Goal: Task Accomplishment & Management: Manage account settings

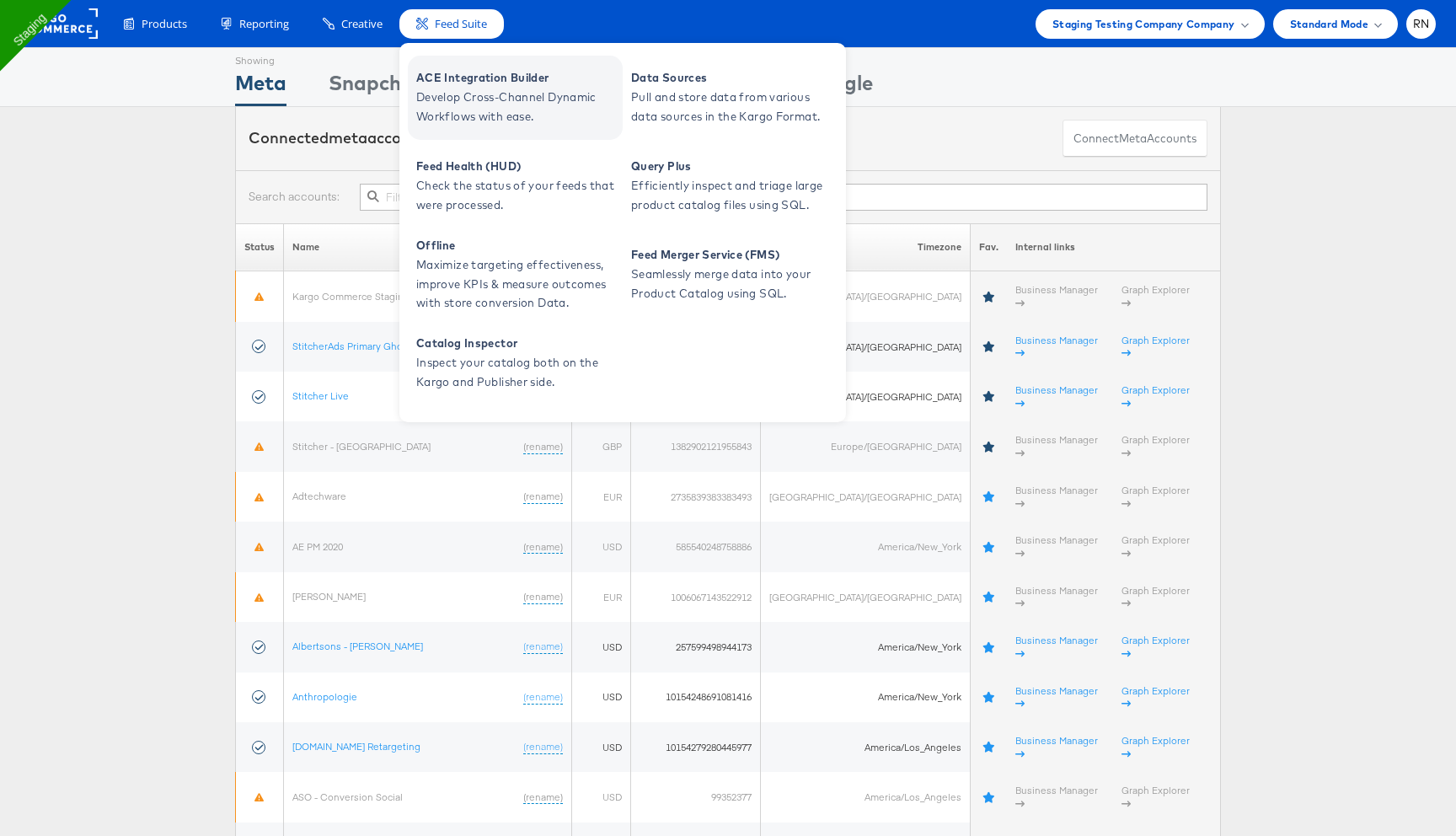
click at [471, 102] on span "Develop Cross-Channel Dynamic Workflows with ease." at bounding box center [517, 107] width 202 height 39
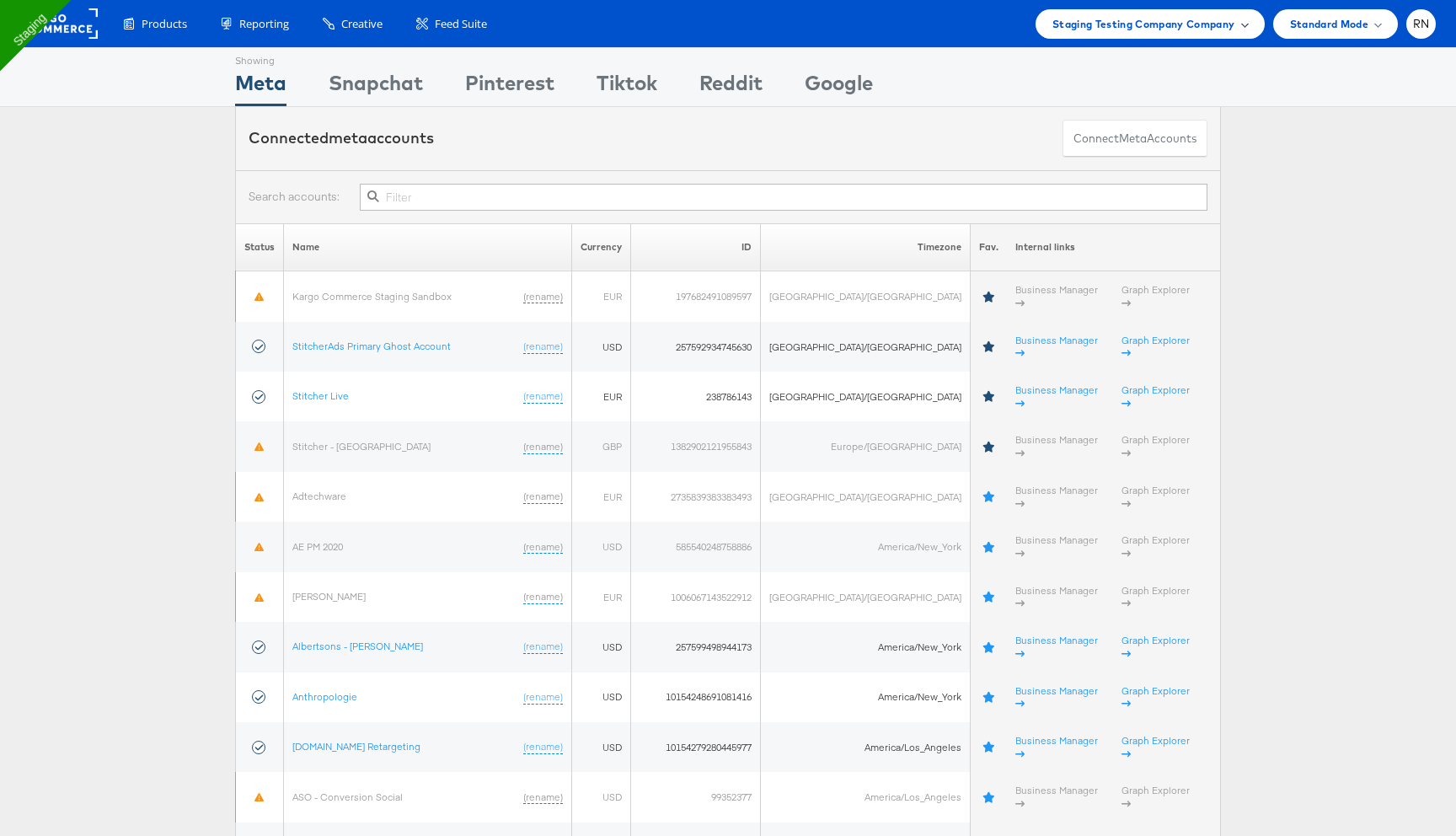
click at [1224, 33] on div "Staging Testing Company Company" at bounding box center [1149, 24] width 229 height 29
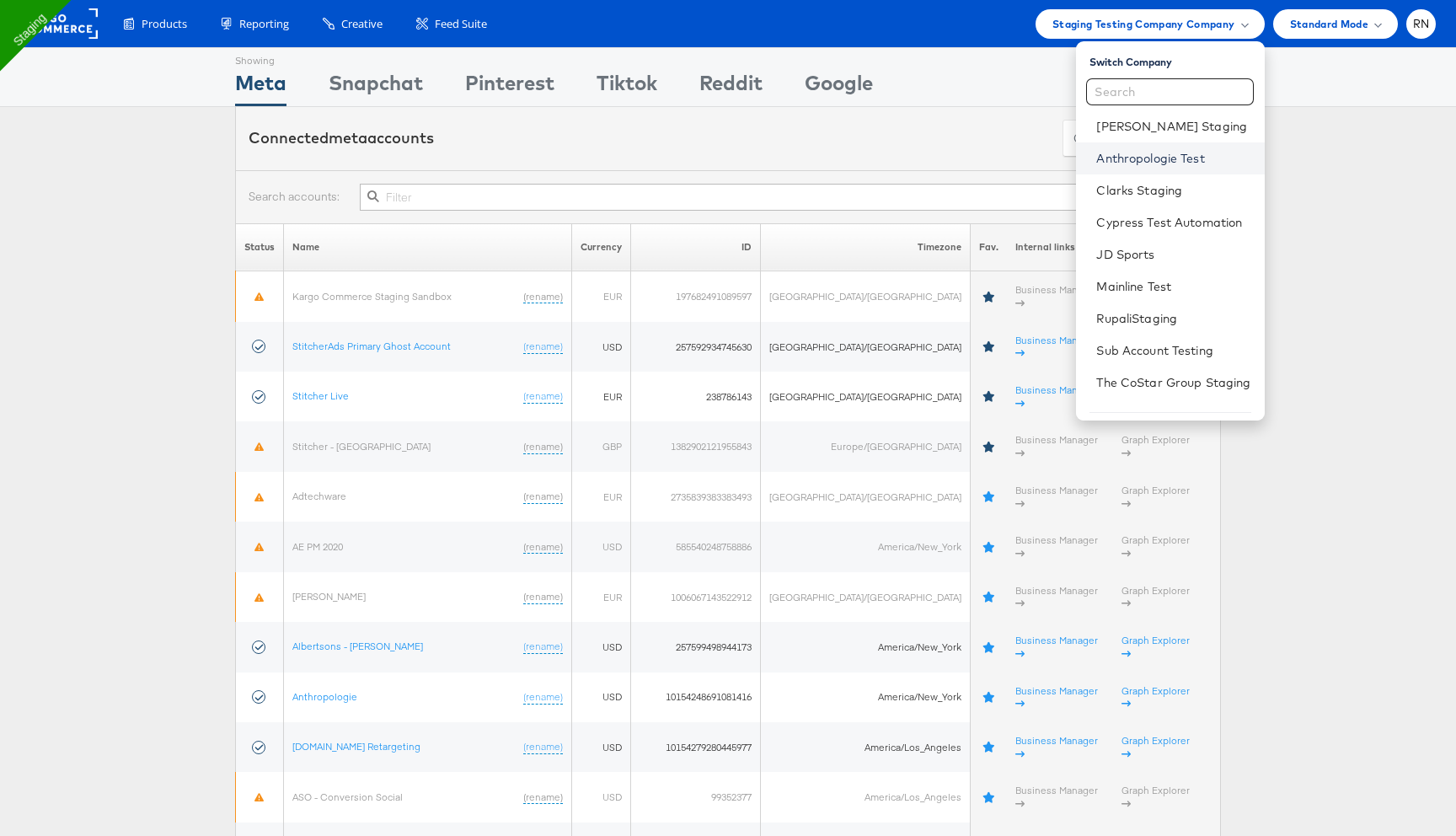
click at [1145, 159] on link "Anthropologie Test" at bounding box center [1173, 159] width 154 height 17
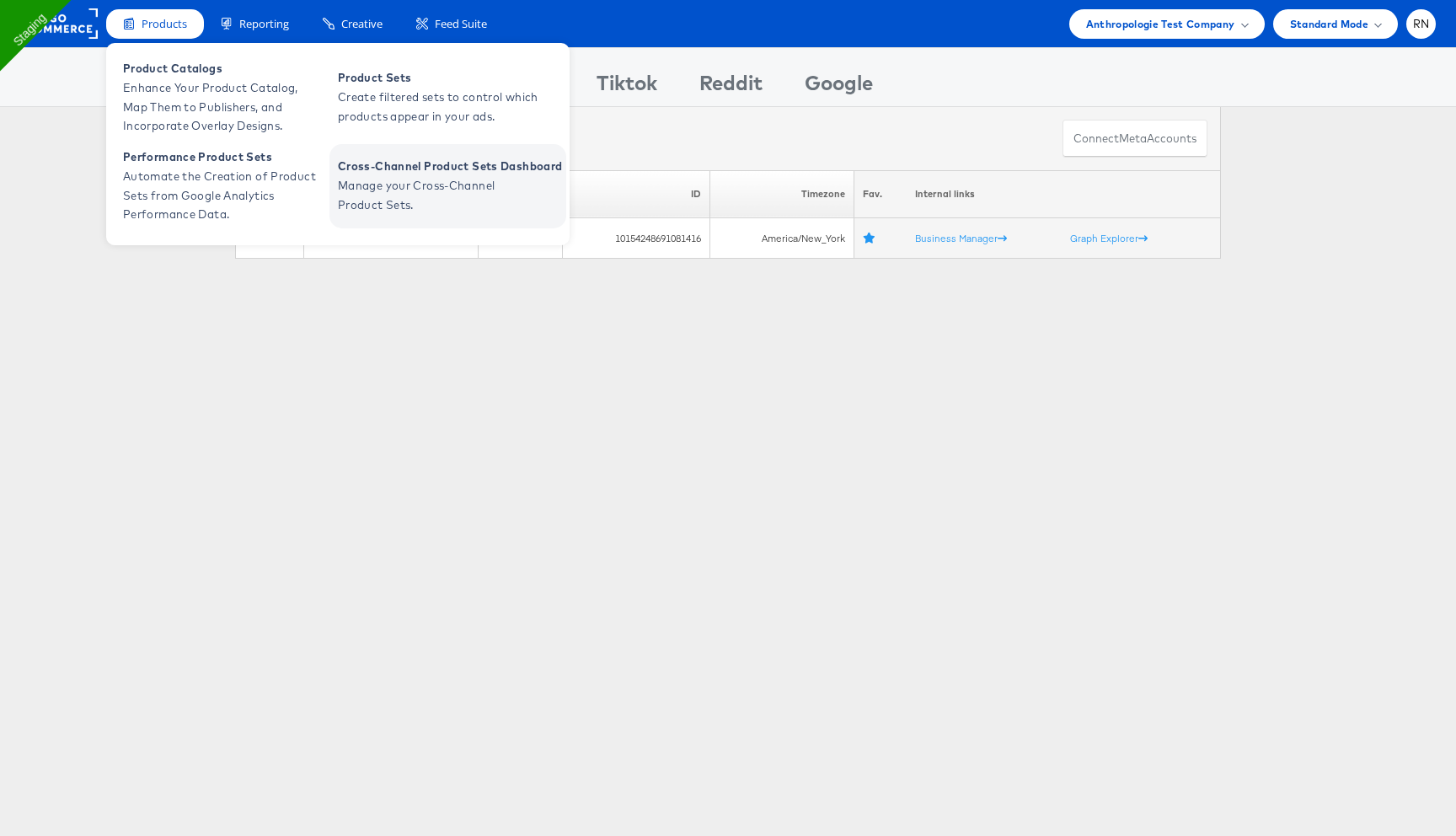
click at [453, 172] on span "Cross-Channel Product Sets Dashboard" at bounding box center [449, 166] width 224 height 20
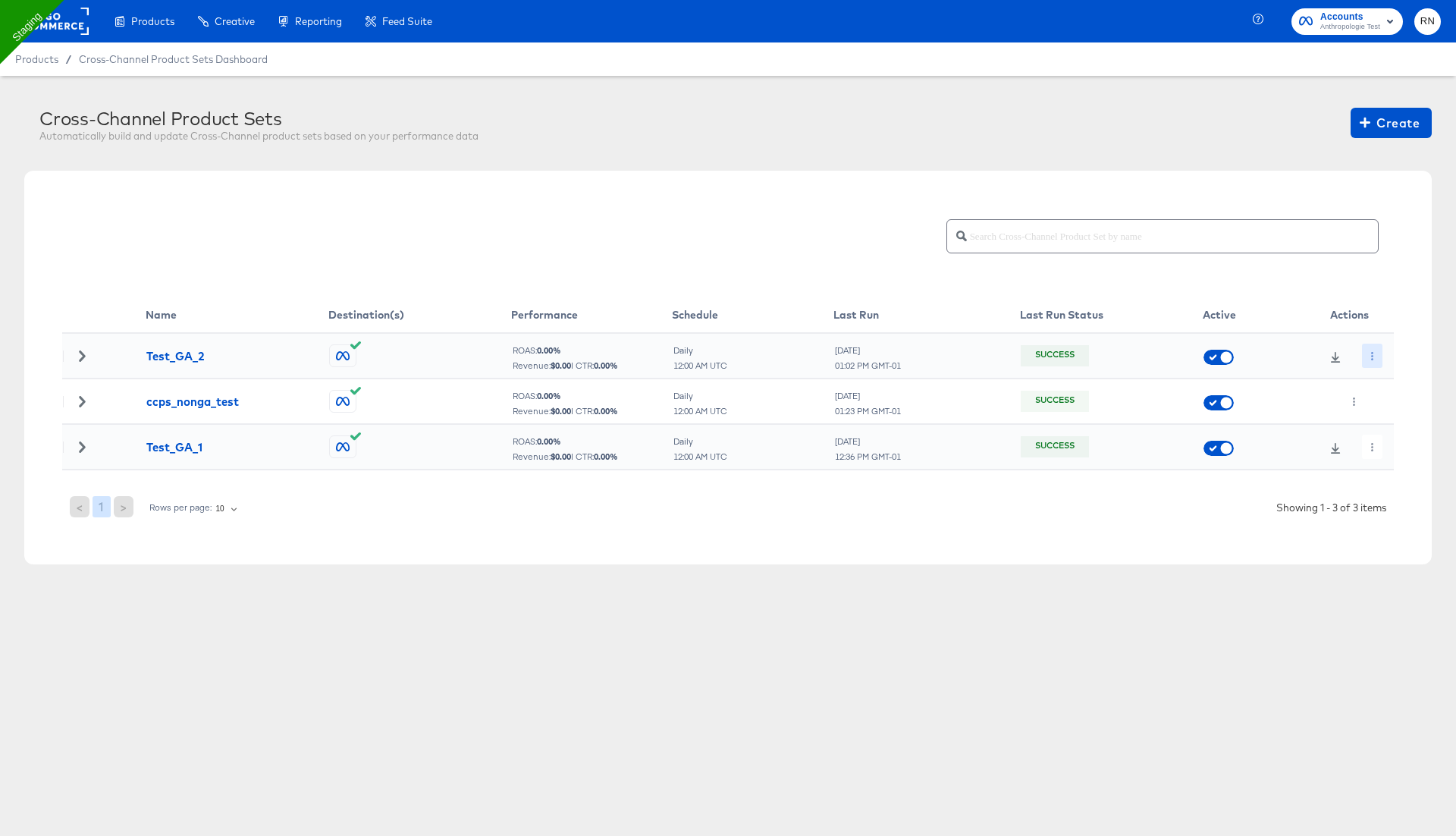
click at [1374, 358] on icon "button" at bounding box center [1373, 356] width 8 height 8
click at [1385, 377] on li "Edit" at bounding box center [1400, 385] width 82 height 25
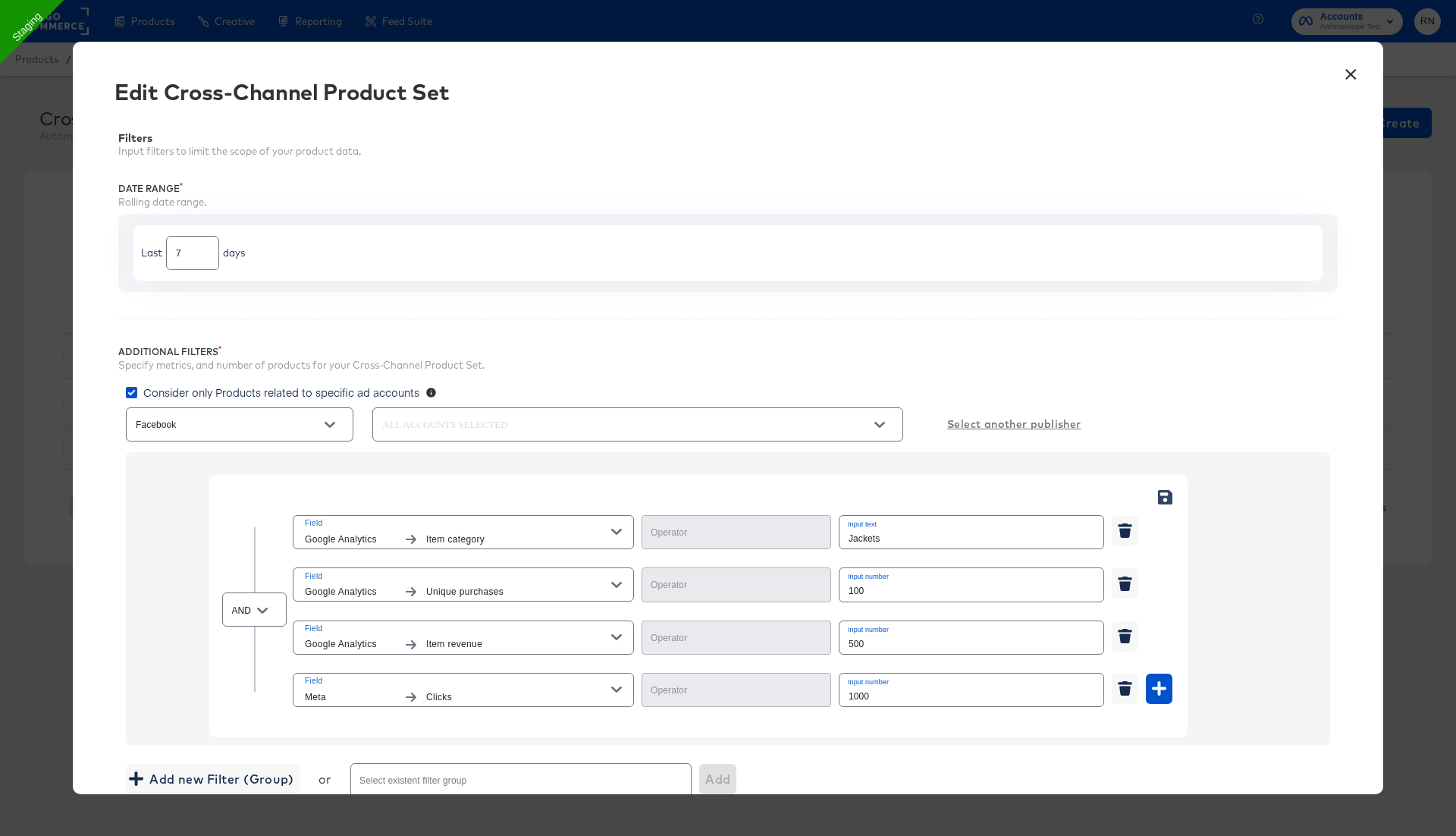
scroll to position [417, 0]
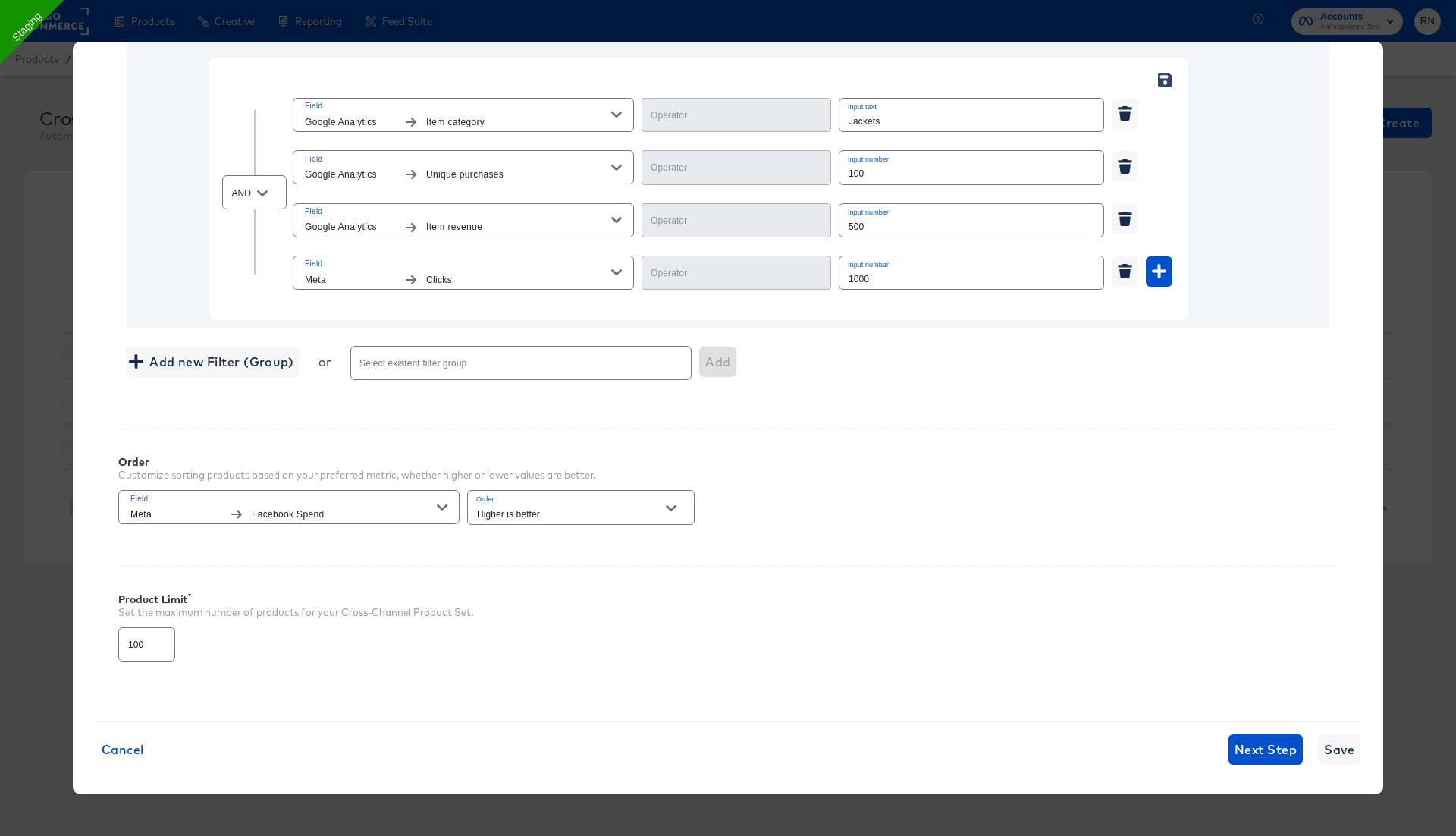
type input "Equal"
type input "Less Than"
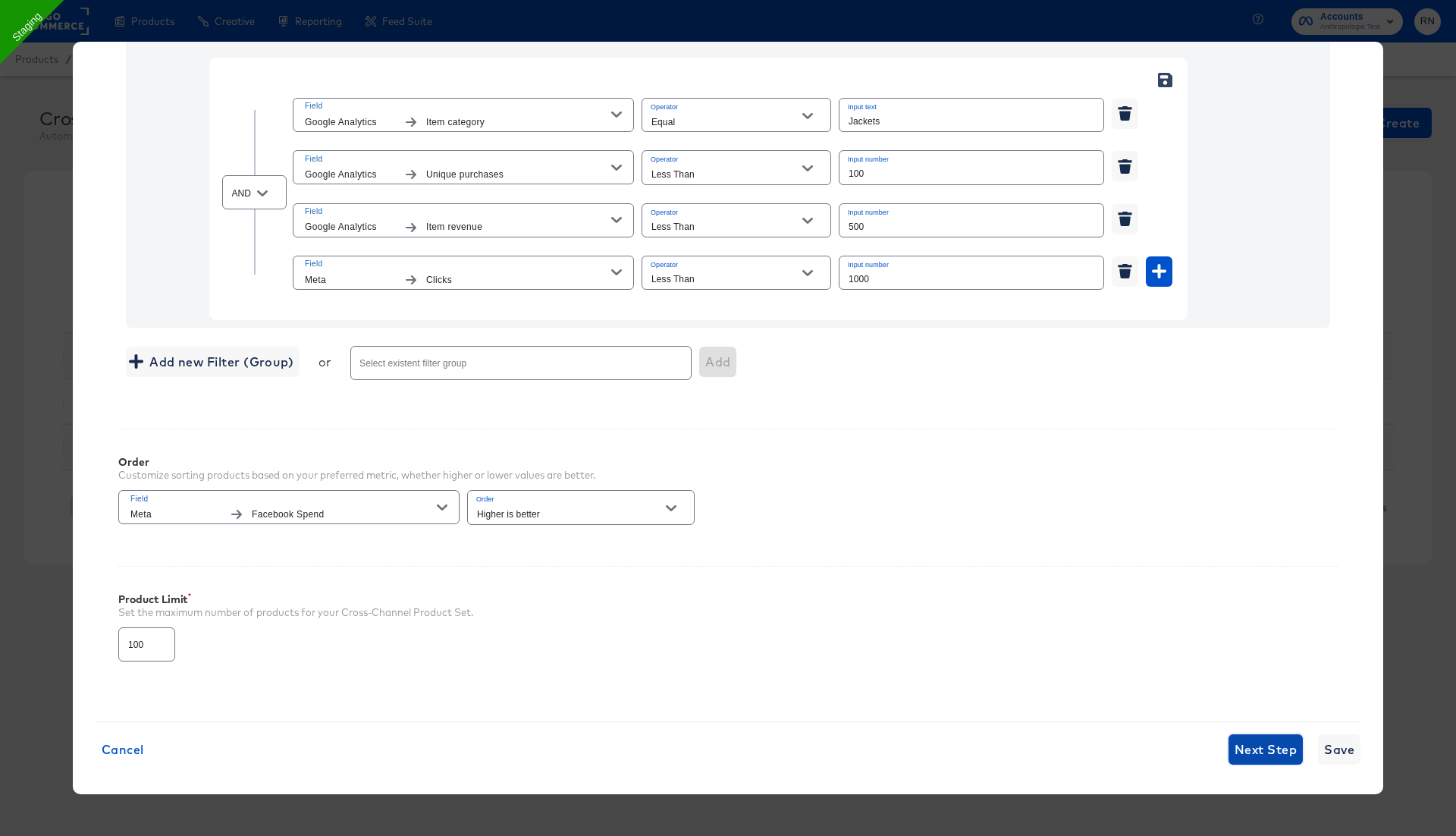
click at [1247, 752] on span "Next Step" at bounding box center [1266, 749] width 62 height 21
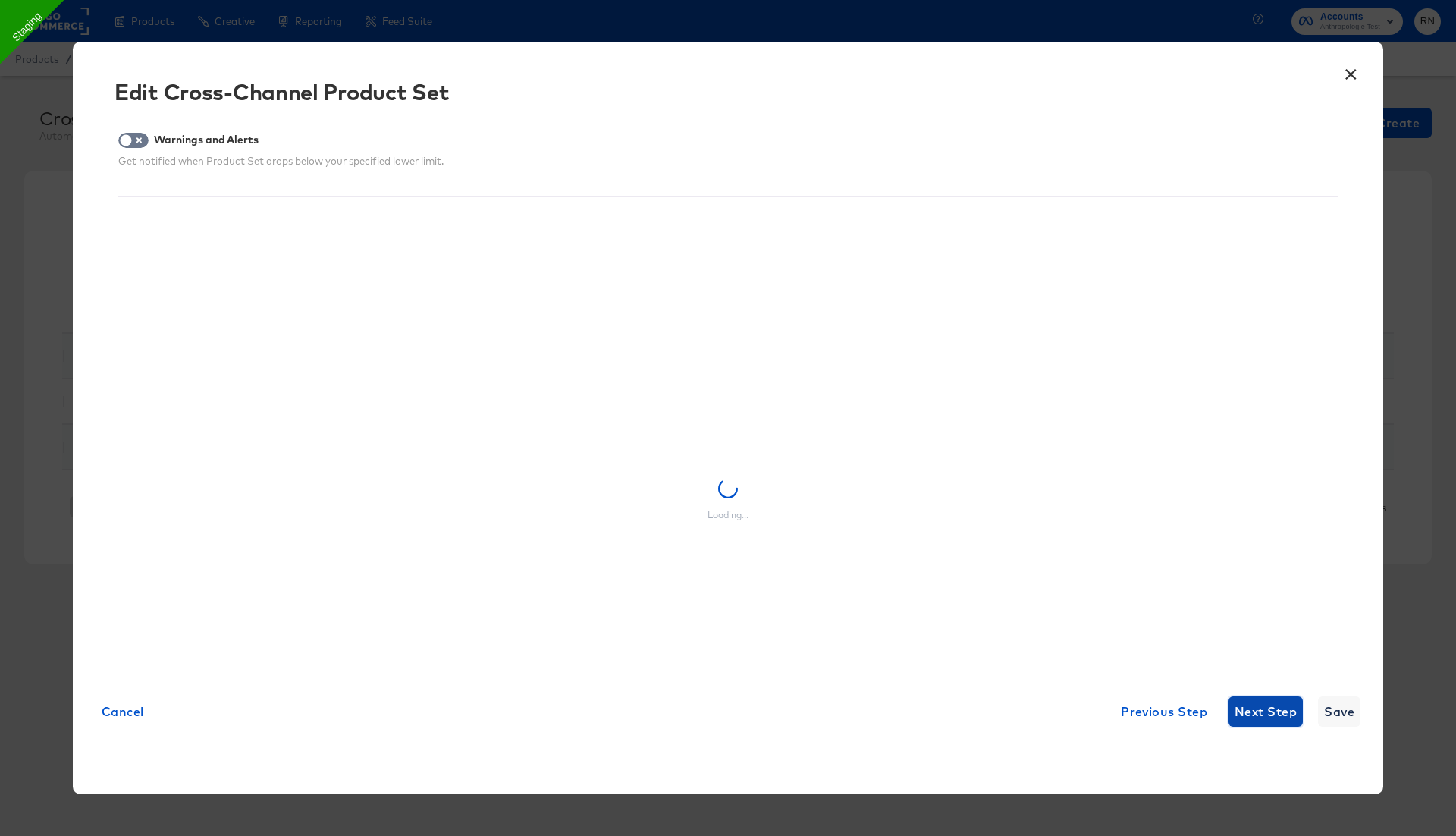
scroll to position [0, 0]
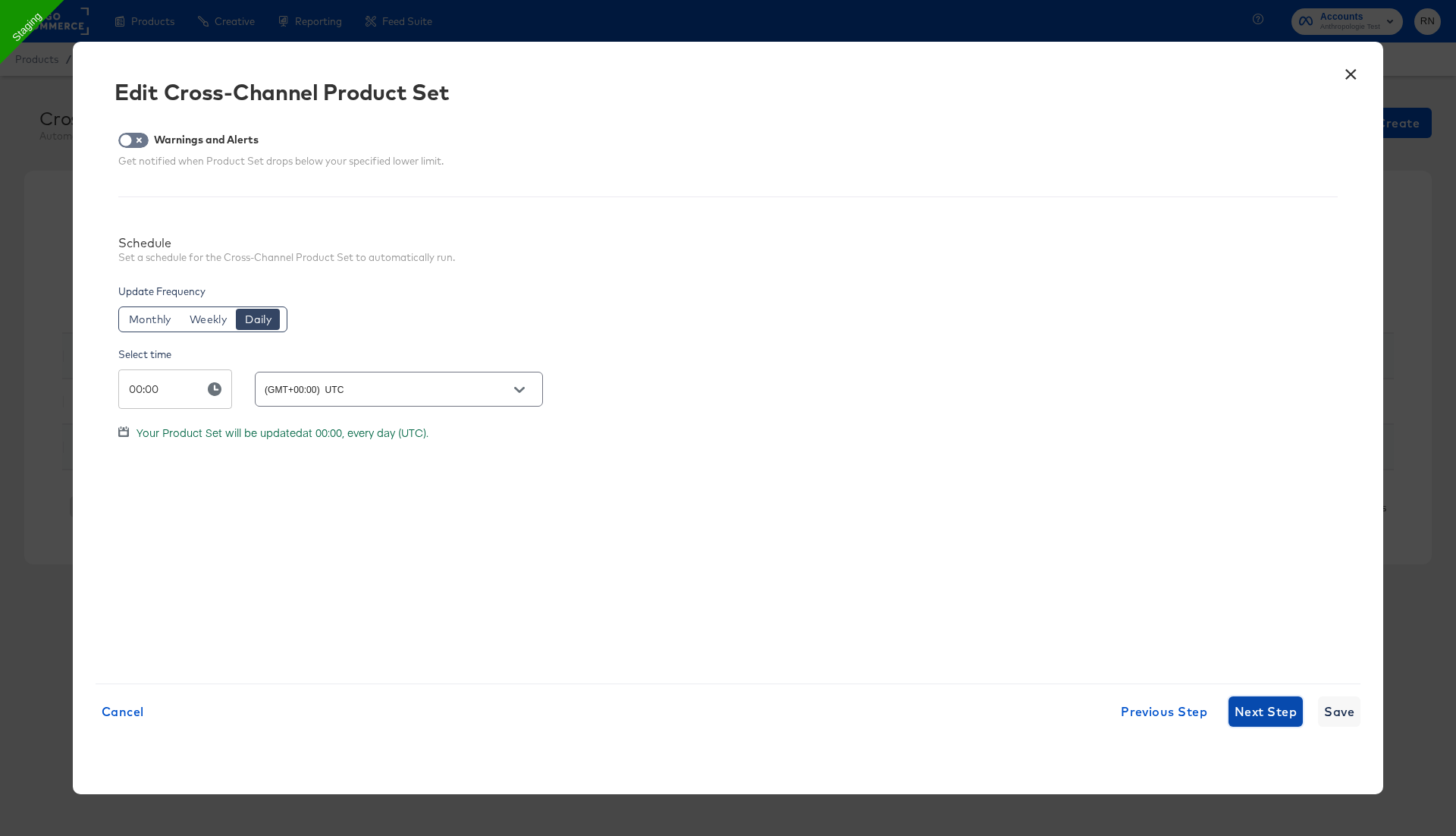
click at [1252, 715] on span "Next Step" at bounding box center [1266, 711] width 62 height 21
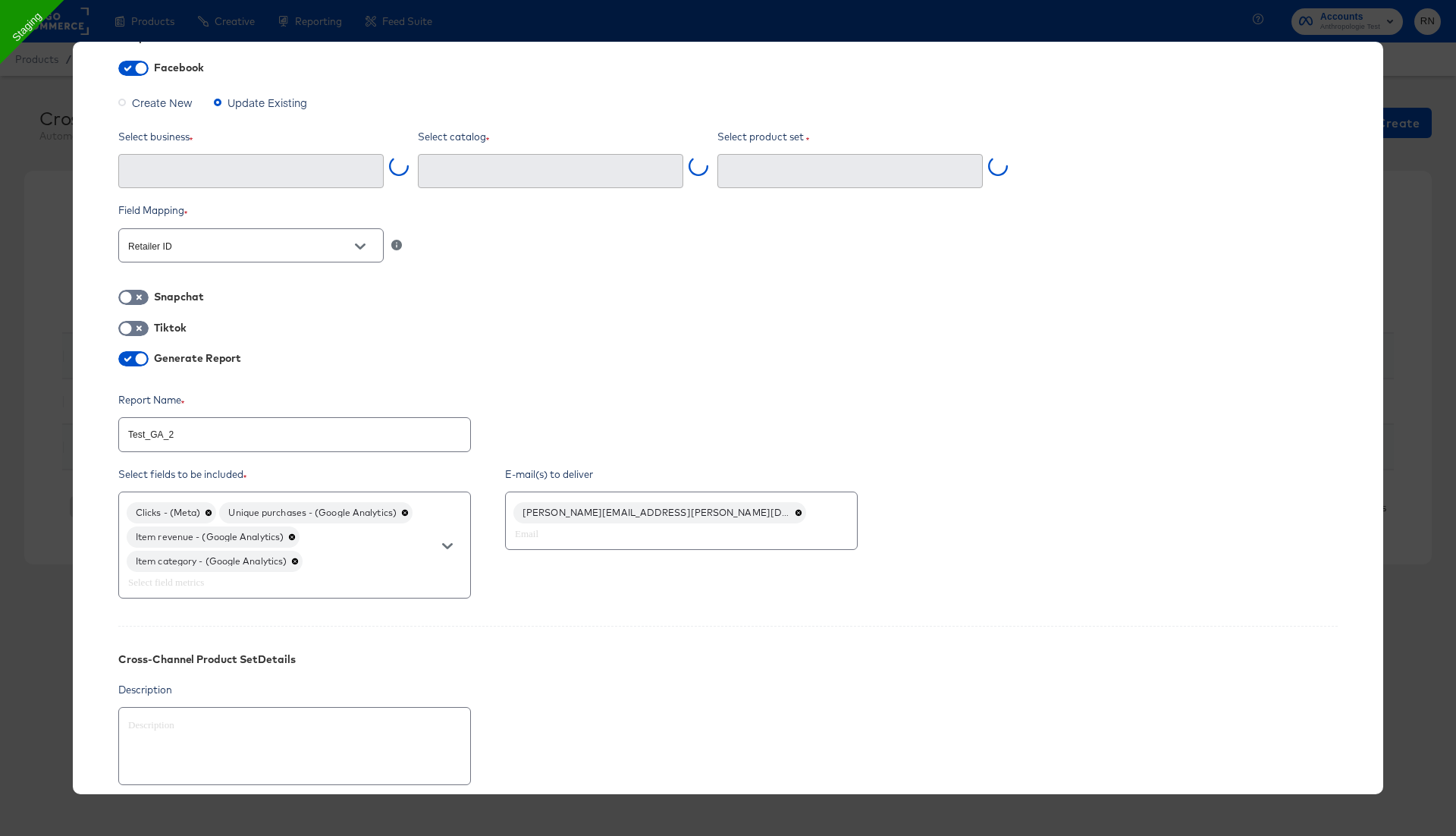
type input "Ghost Business StitcherAds (257579378080319)"
type input "Test_GA_2 (755002150658105)"
click at [356, 550] on div "Clicks - (Meta) Unique purchases - (Google Analytics) Item revenue - (Google An…" at bounding box center [294, 542] width 353 height 107
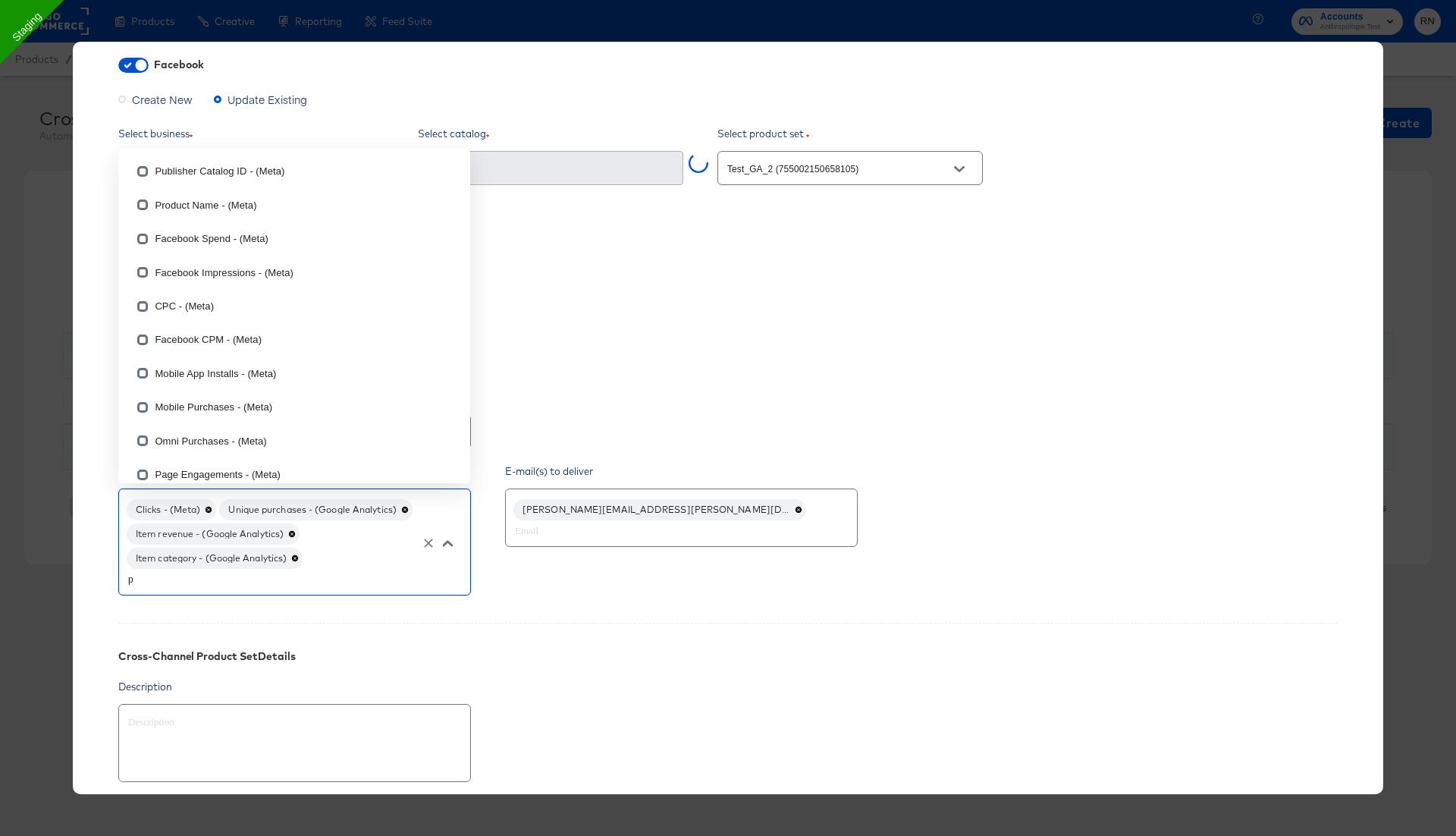
type input "pr"
checkbox input "false"
type input "pro"
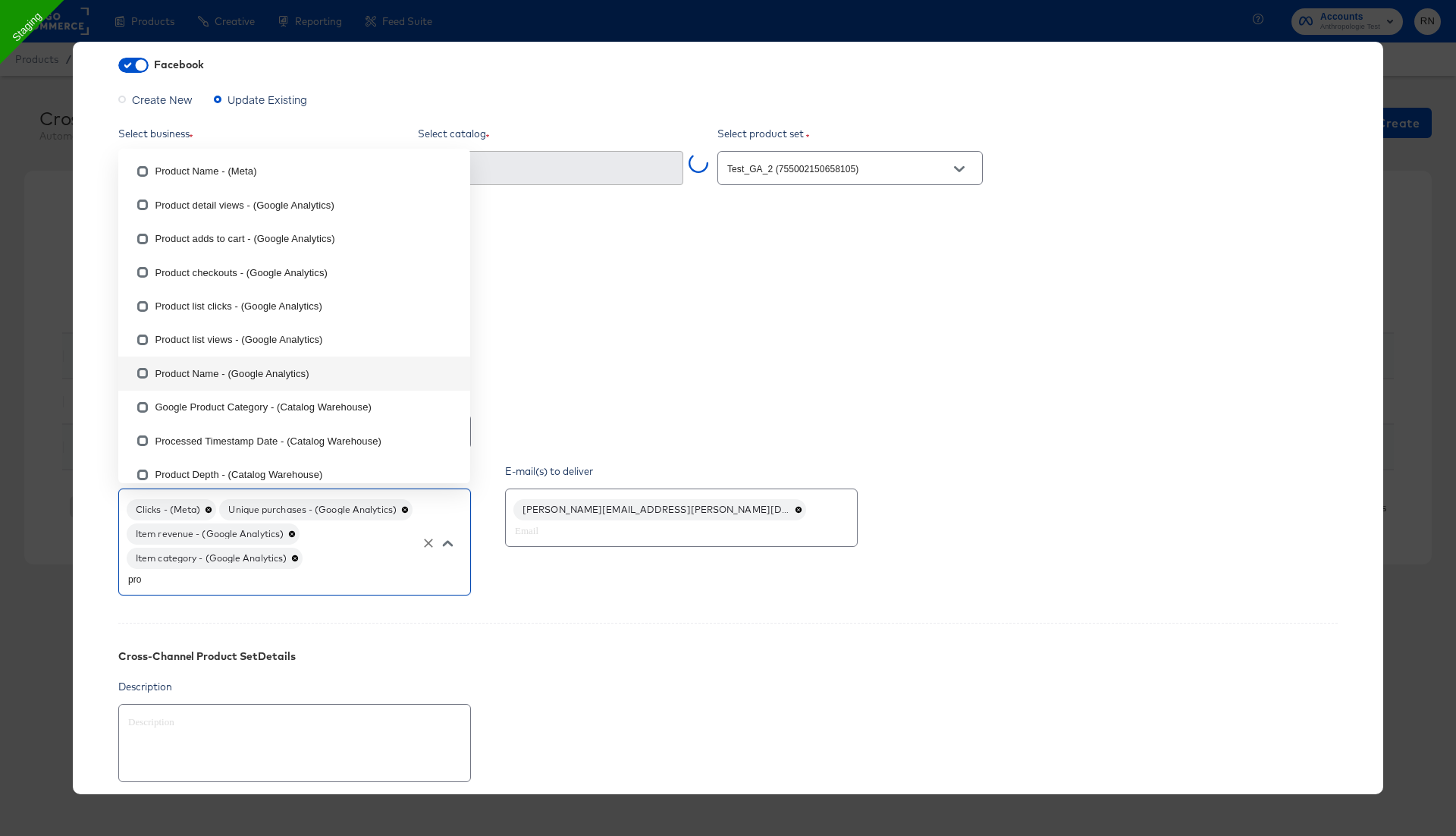
click at [288, 367] on li "Product Name - (Google Analytics)" at bounding box center [294, 373] width 352 height 33
type textarea "x"
checkbox input "true"
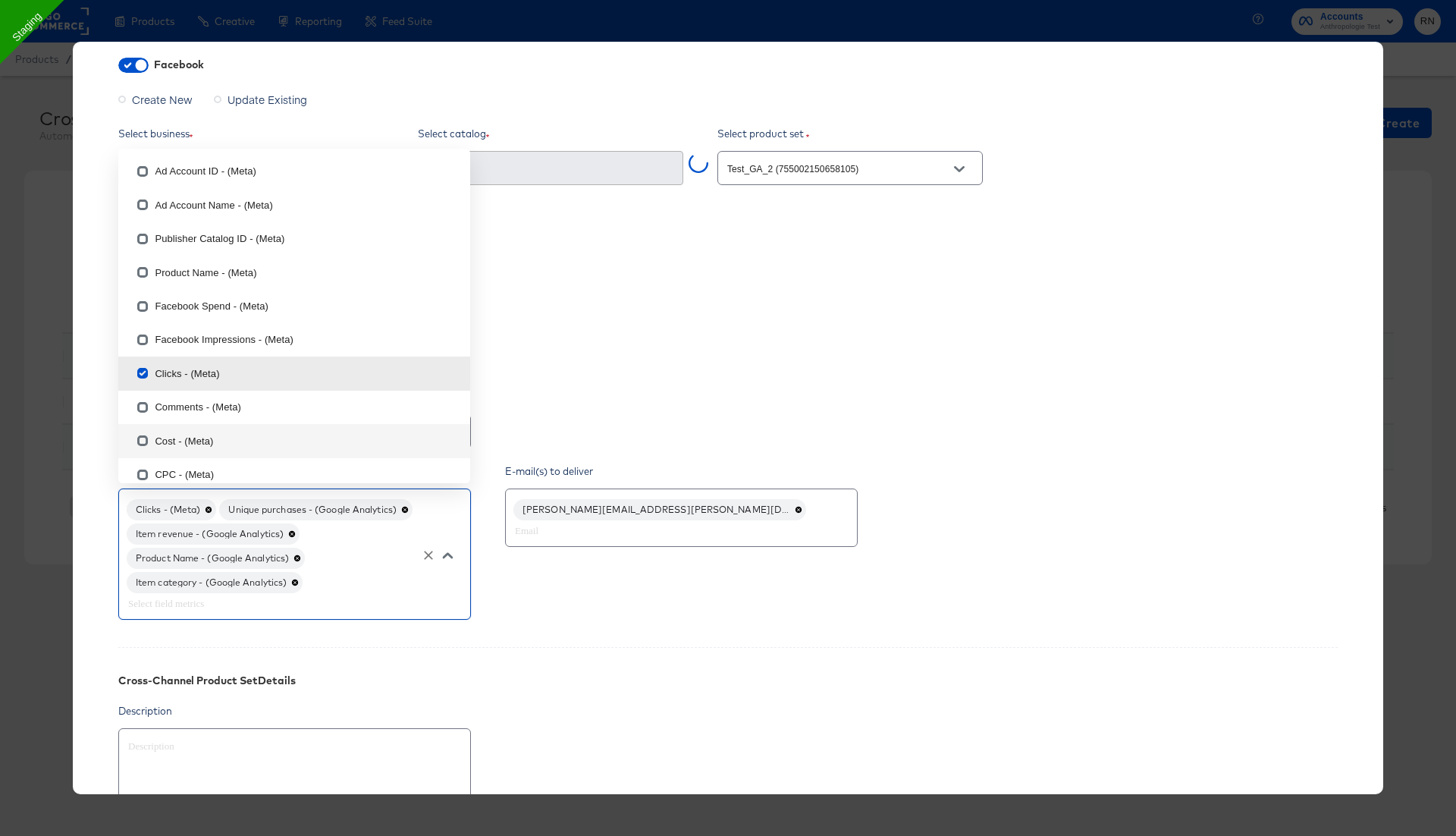
click at [763, 647] on div "Cross-Channel Product Set Details" at bounding box center [728, 669] width 1220 height 45
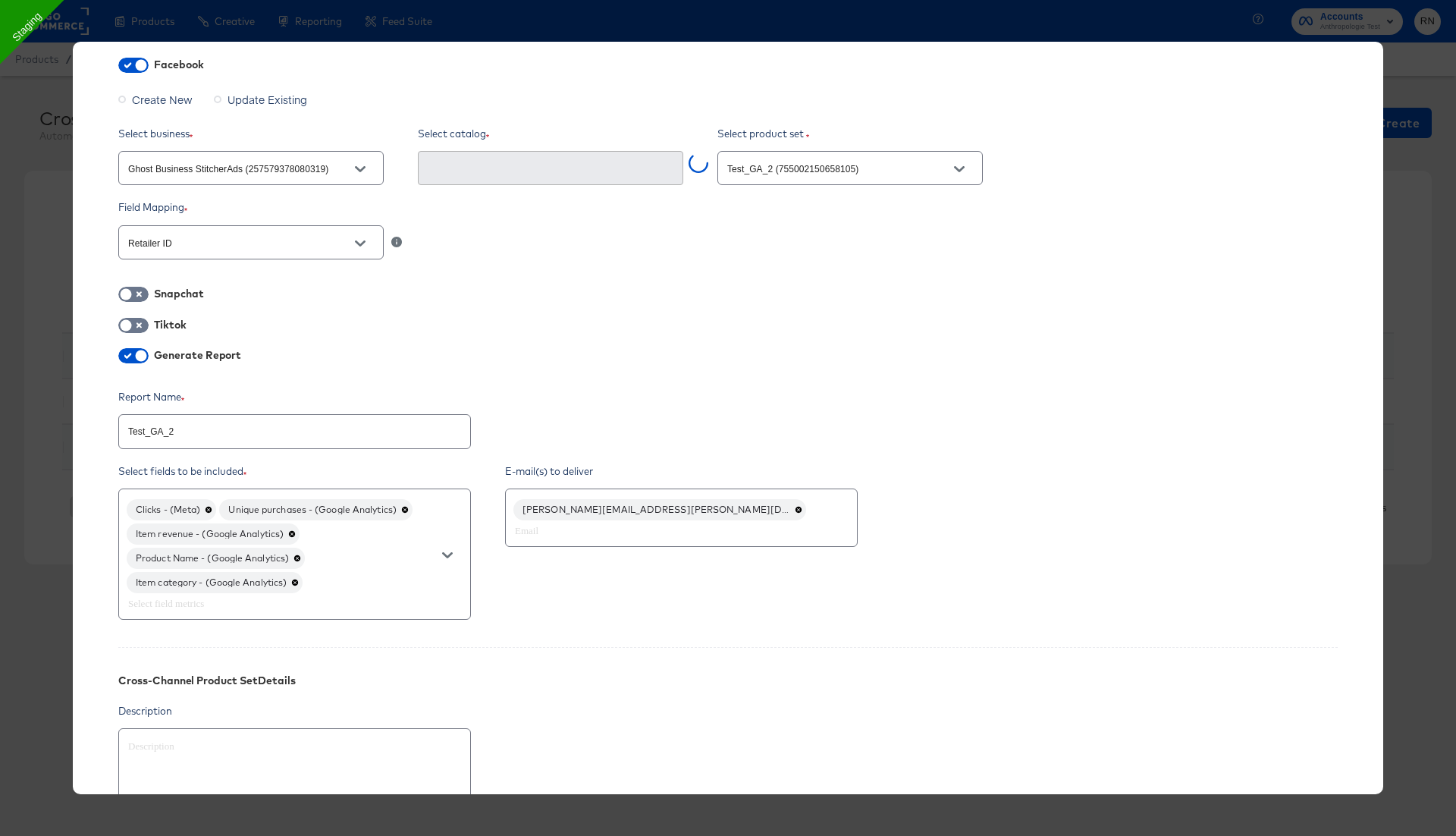
scroll to position [327, 0]
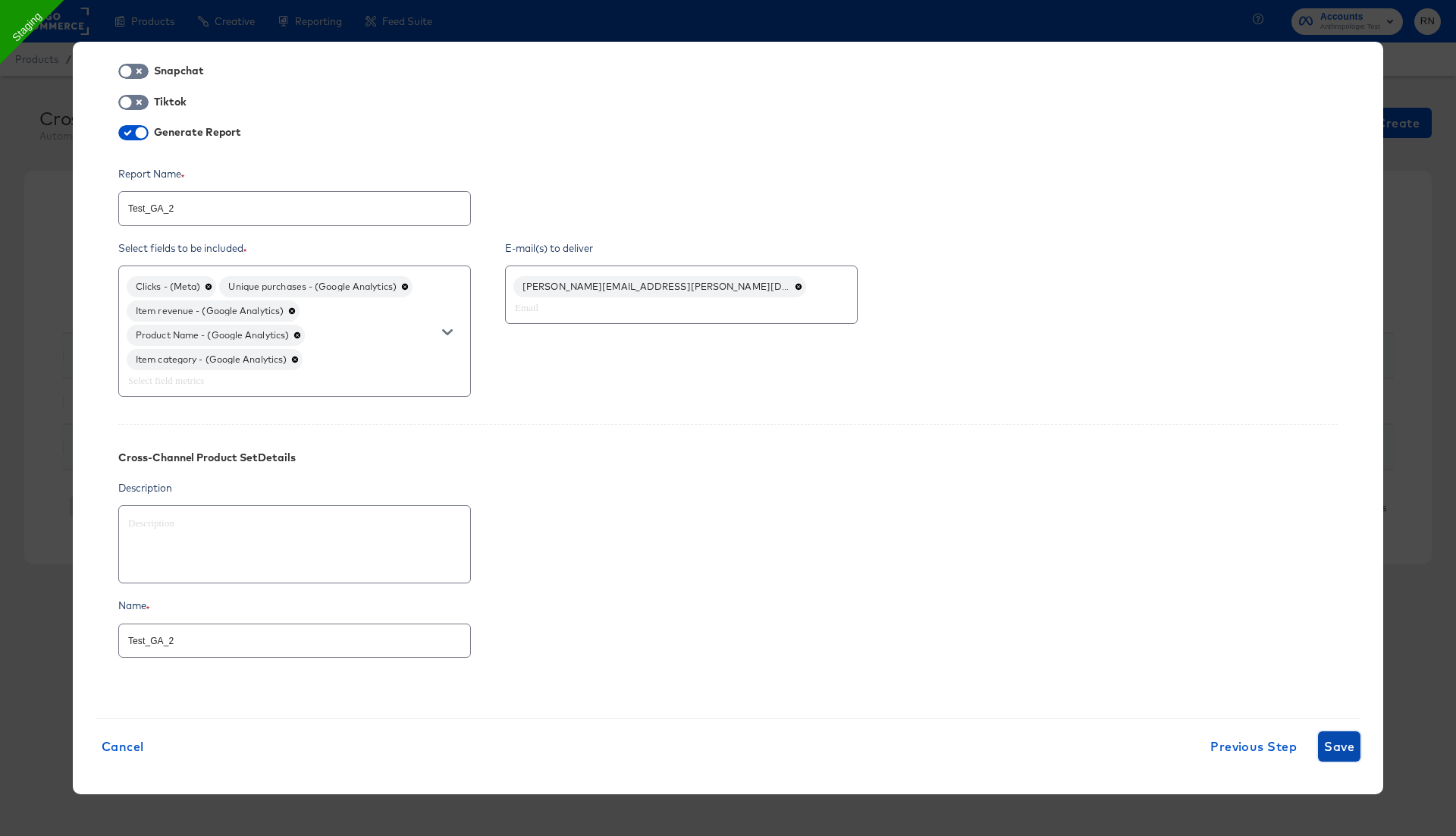
click at [1329, 737] on span "Save" at bounding box center [1340, 746] width 31 height 21
type textarea "x"
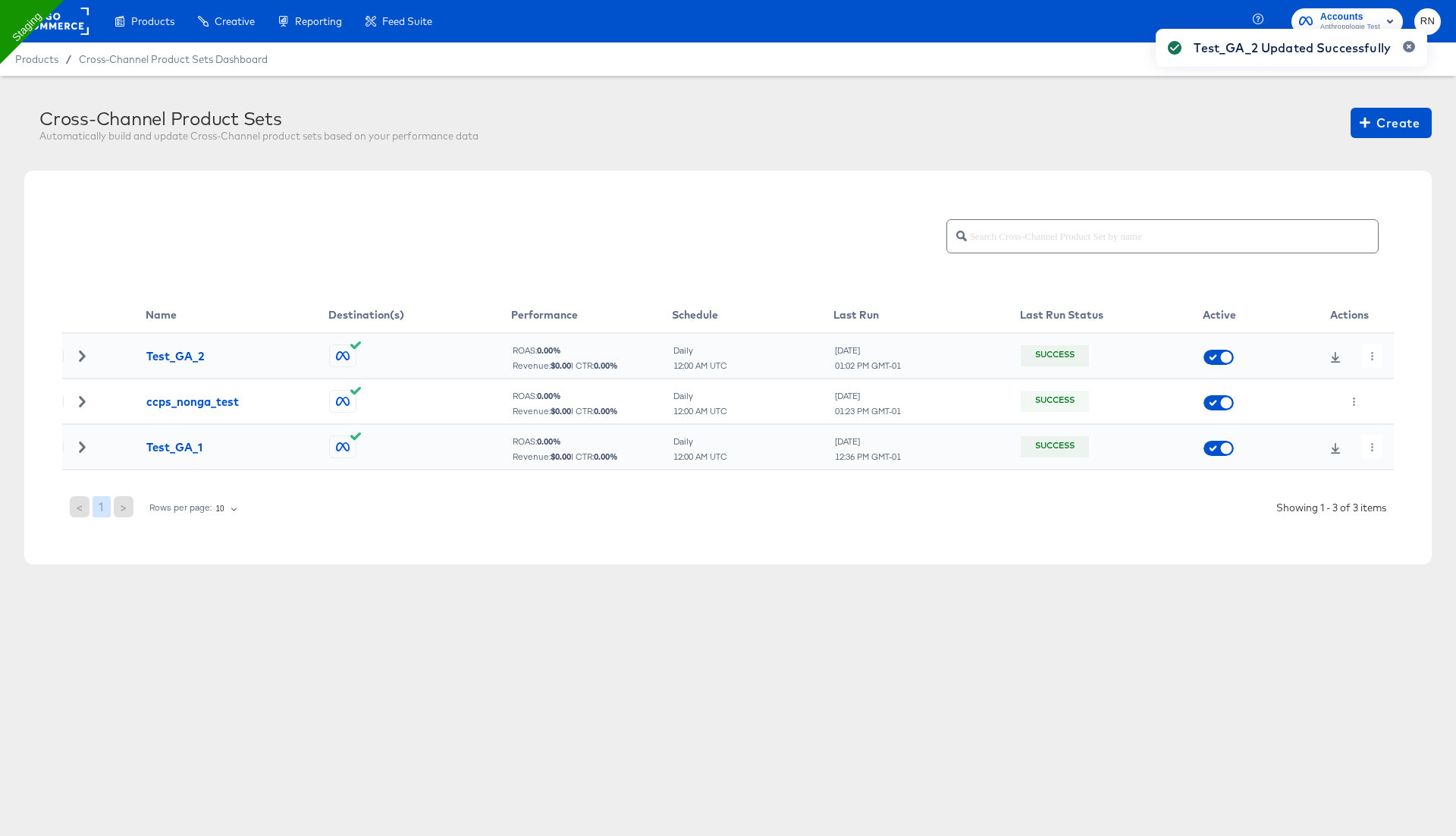
click at [1370, 358] on div "Test_GA_2 Updated Successfully" at bounding box center [1291, 390] width 302 height 754
click at [1372, 353] on icon "button" at bounding box center [1373, 356] width 8 height 8
click at [1388, 432] on li "Run Now" at bounding box center [1400, 435] width 82 height 25
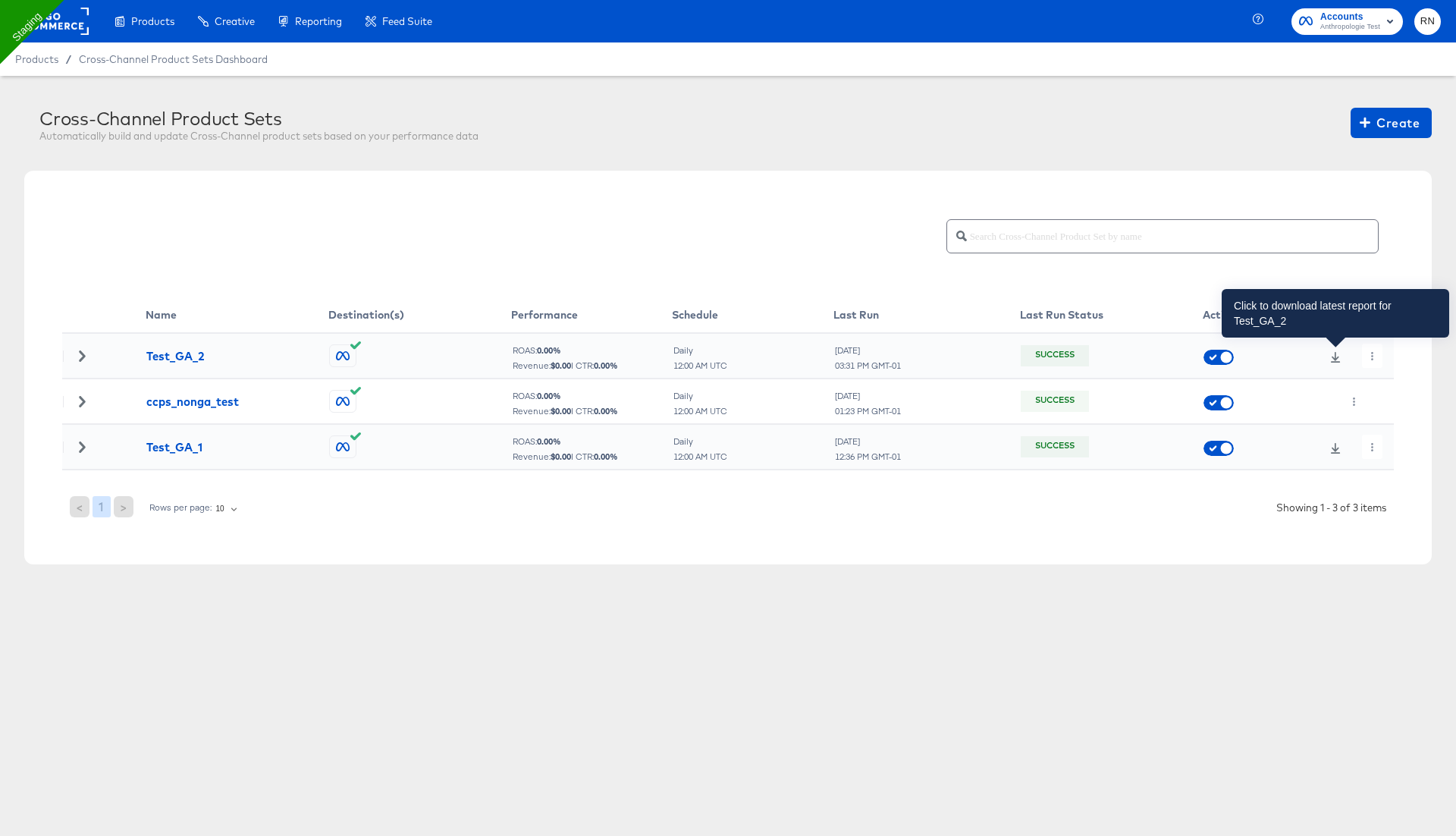
click at [1336, 355] on icon at bounding box center [1335, 357] width 10 height 10
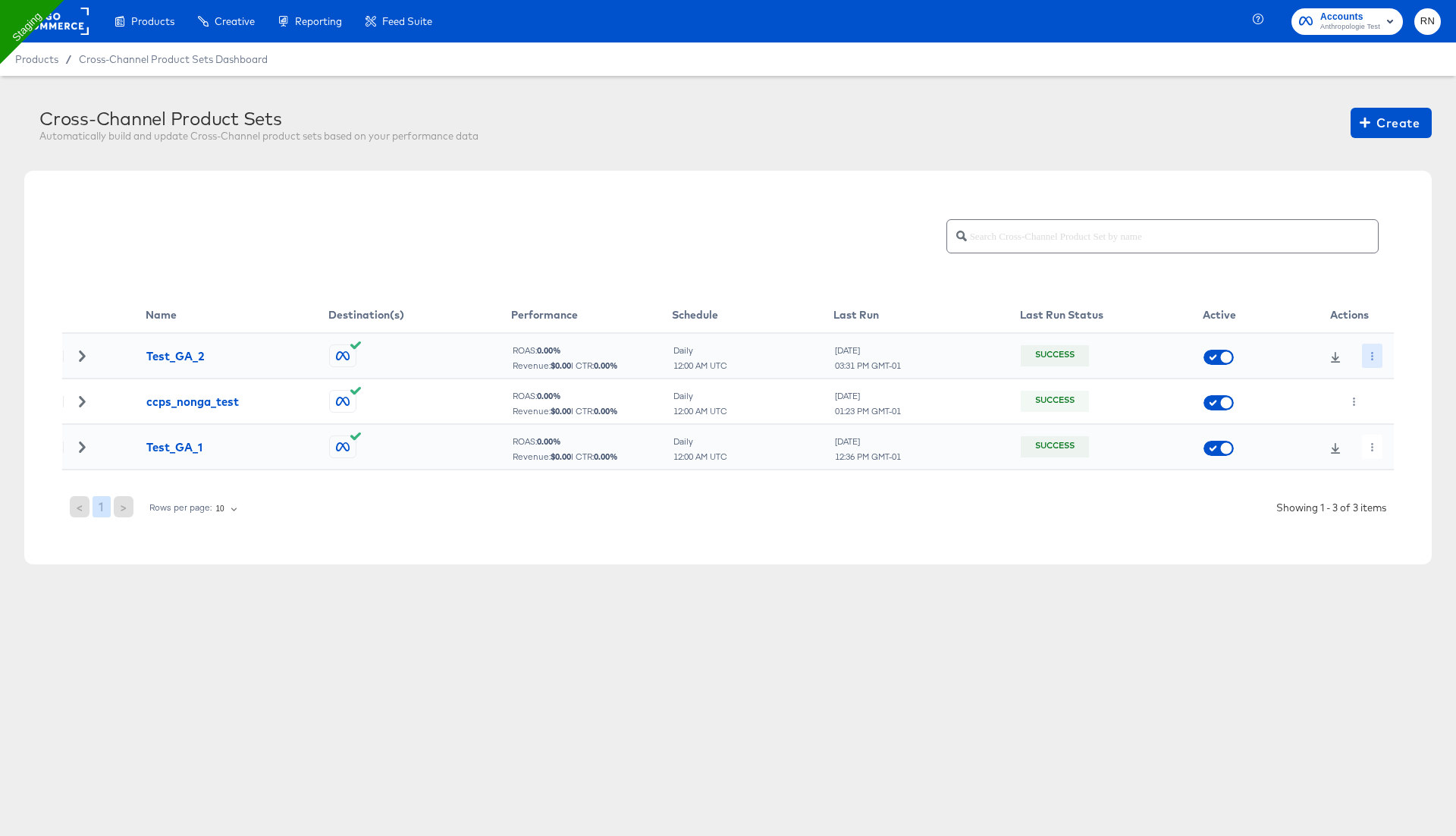
click at [1375, 357] on icon "button" at bounding box center [1373, 356] width 8 height 8
click at [1389, 387] on li "Edit" at bounding box center [1400, 385] width 82 height 25
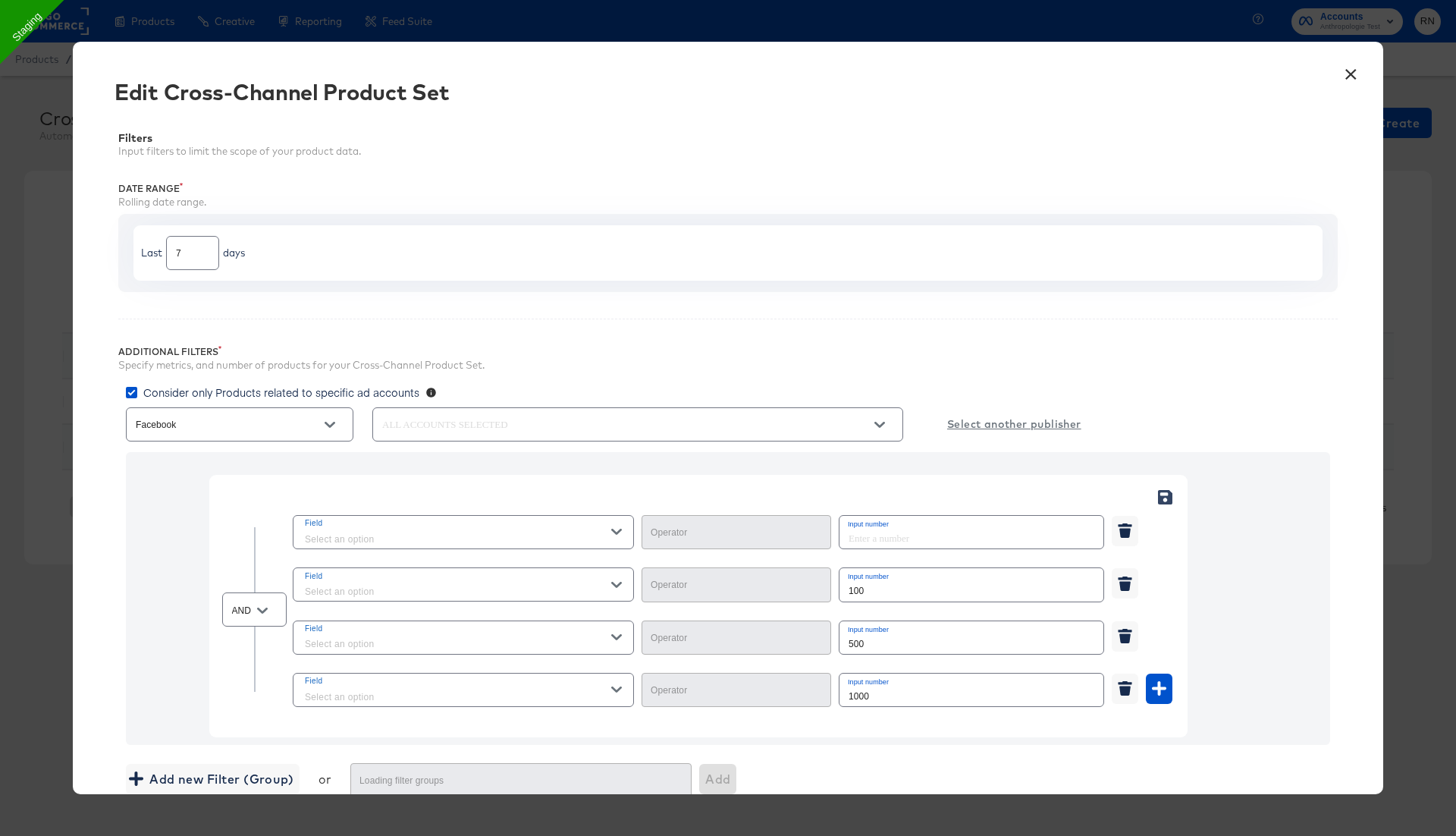
type input "Less Than"
type input "Equal"
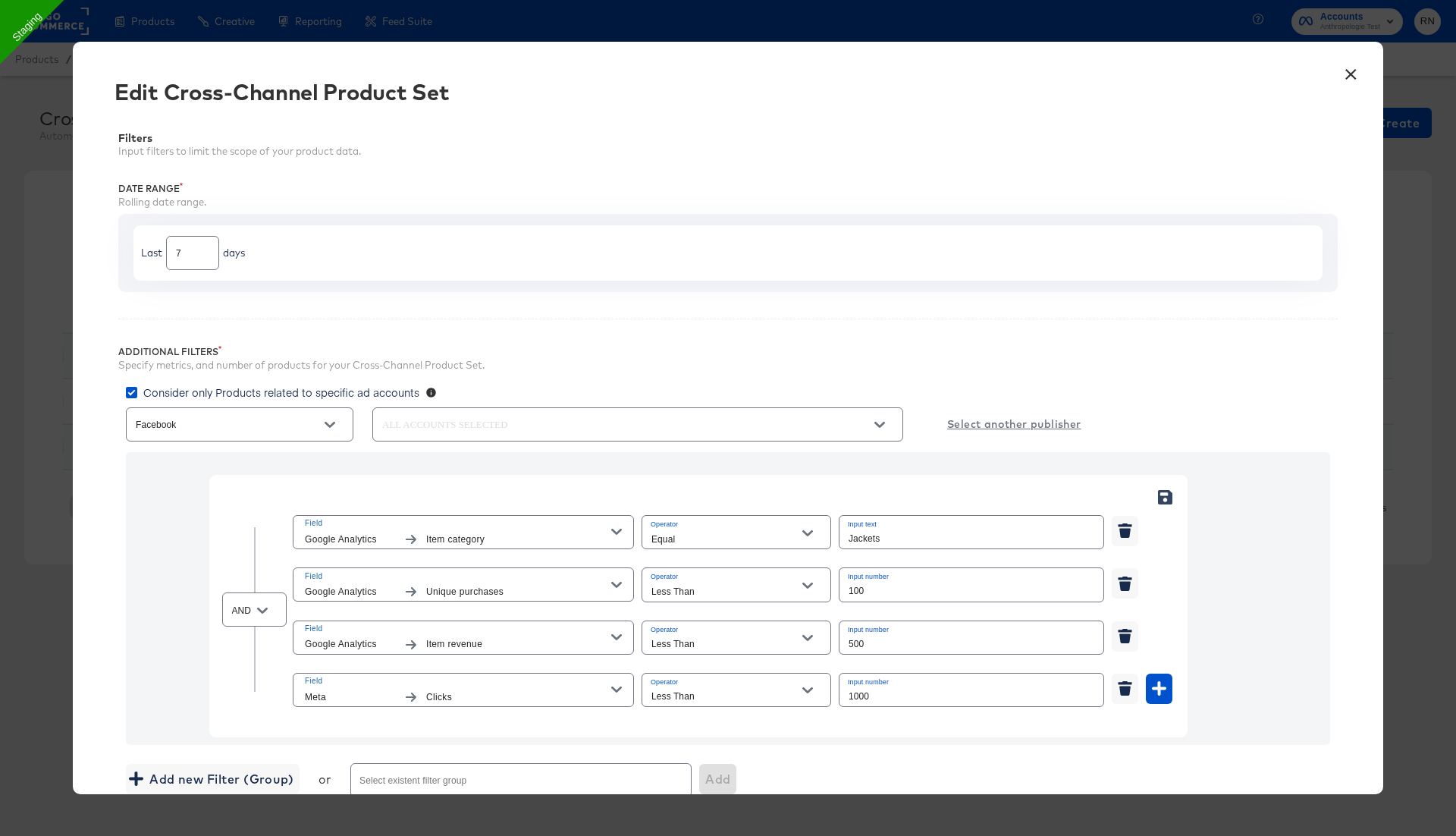
click at [1349, 68] on button "×" at bounding box center [1351, 71] width 27 height 27
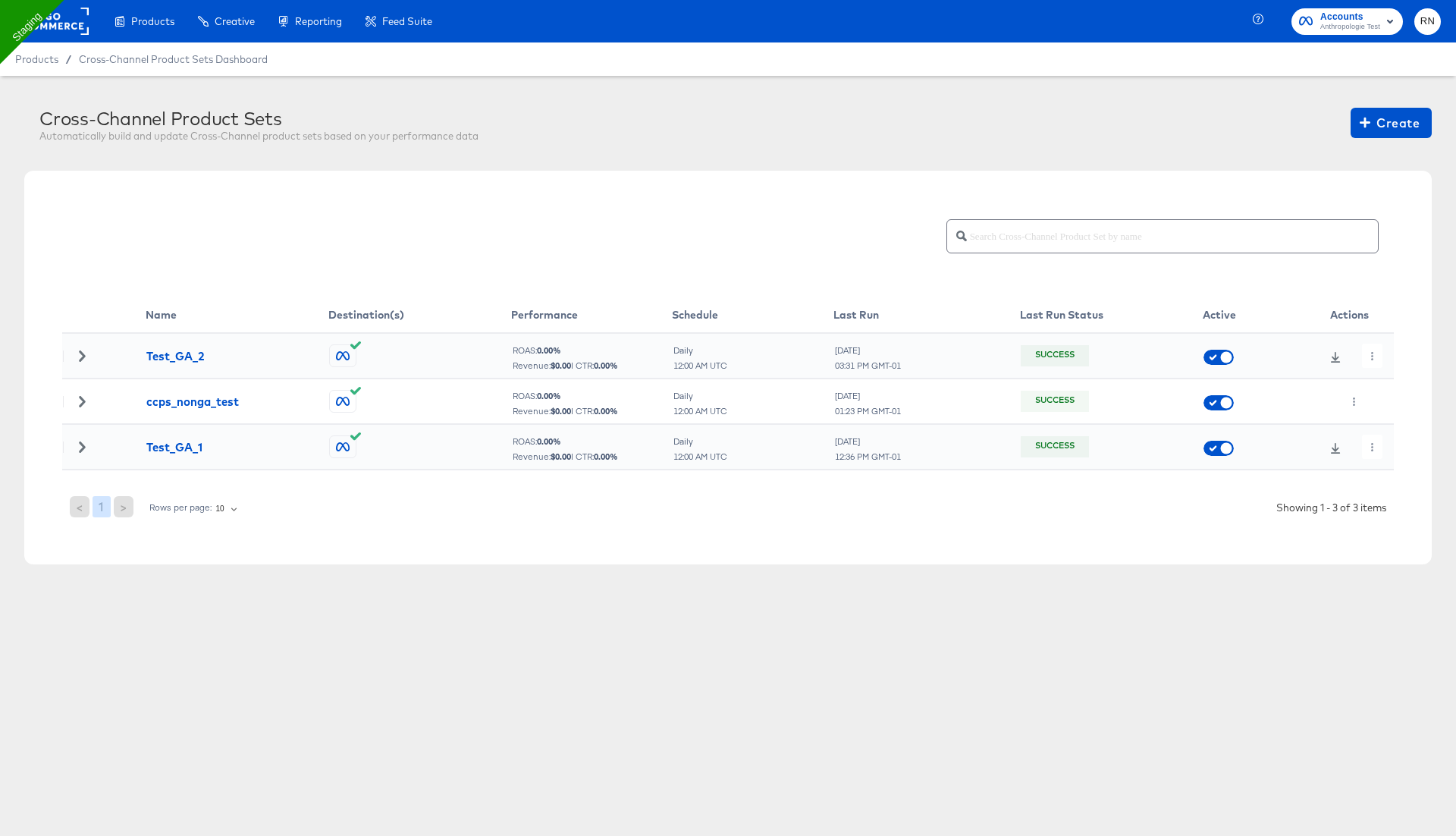
click at [76, 24] on rect at bounding box center [54, 21] width 70 height 27
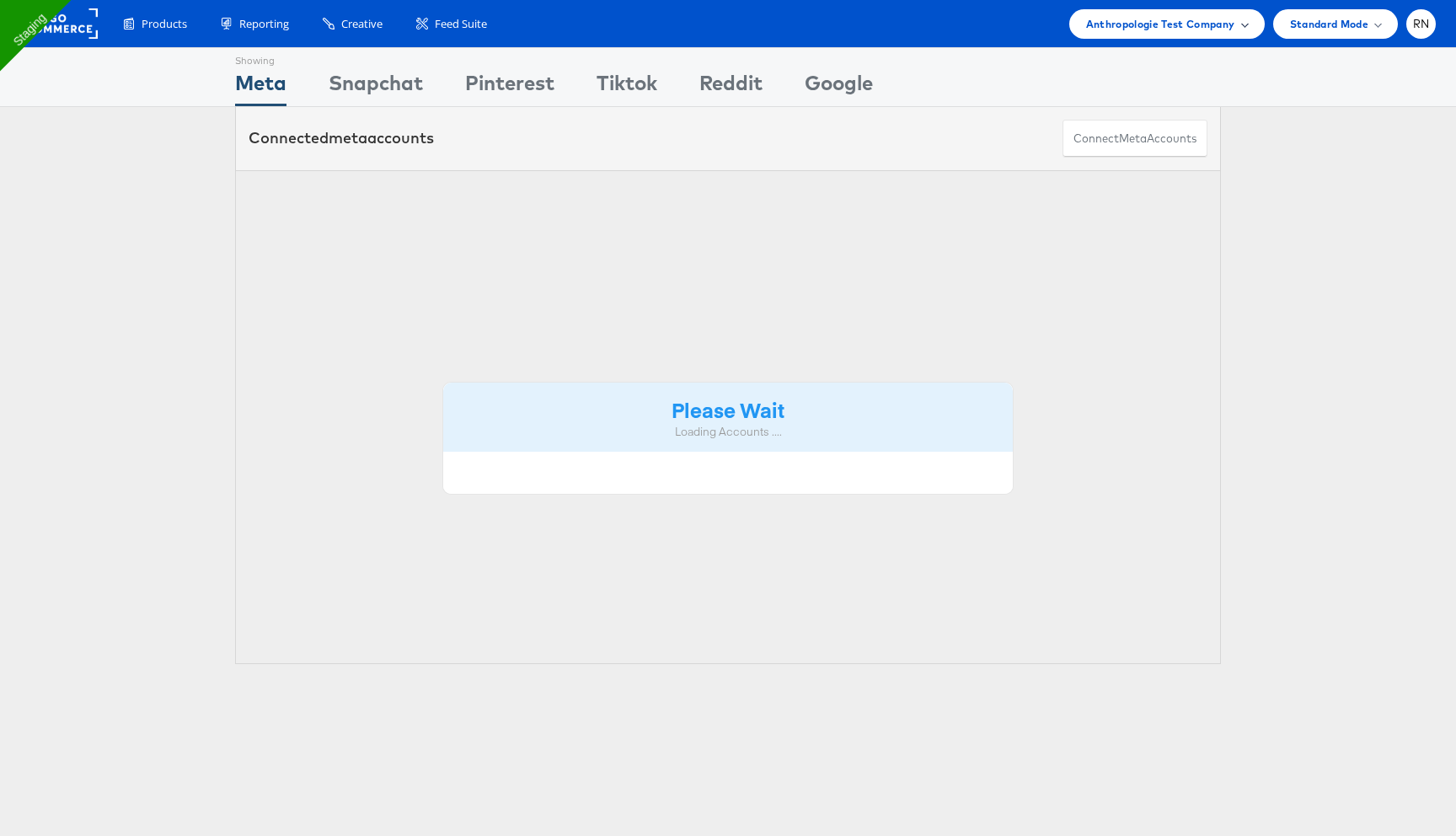
click at [1187, 36] on div "Anthropologie Test Company" at bounding box center [1166, 24] width 195 height 29
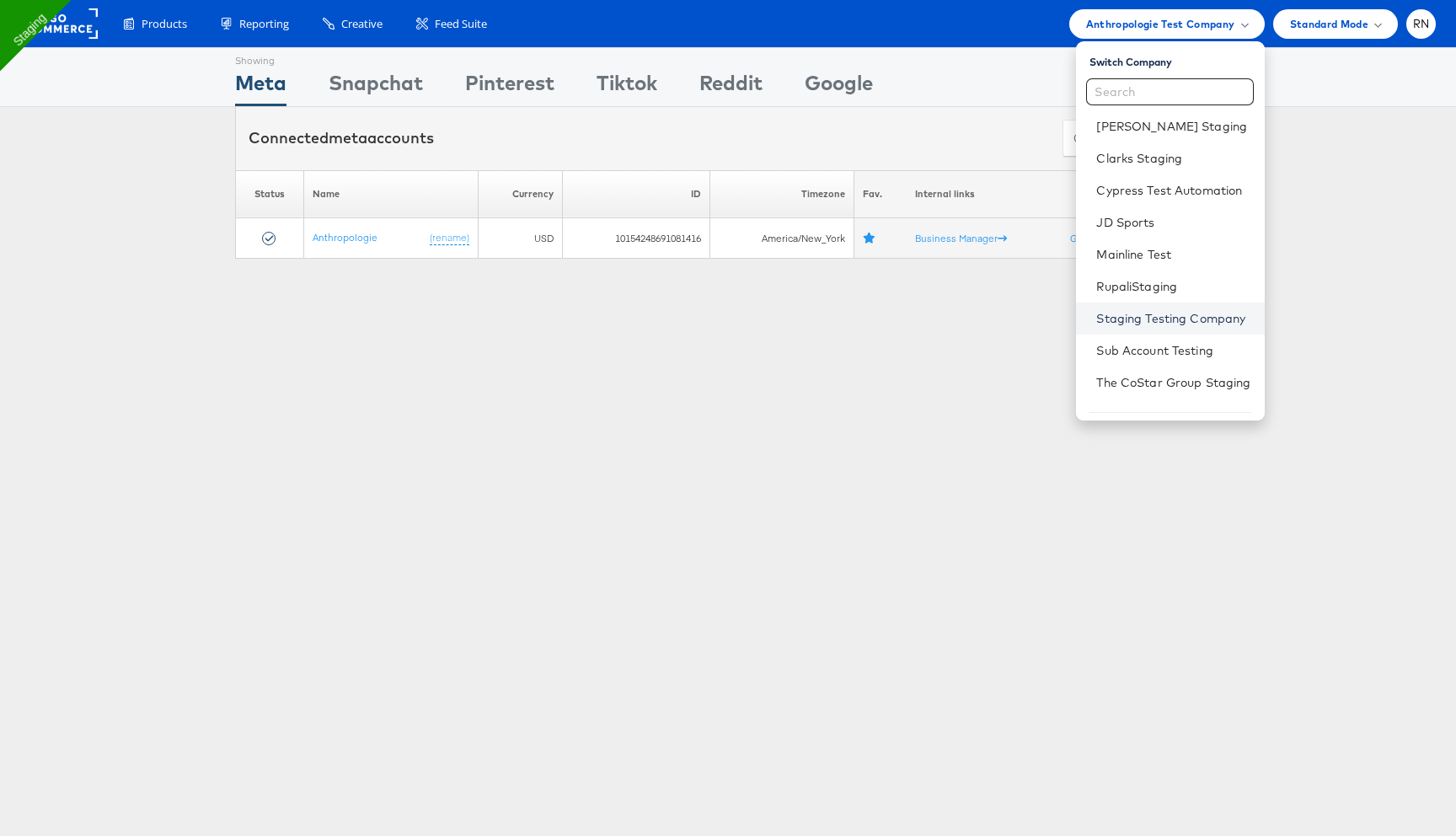
click at [1157, 318] on link "Staging Testing Company" at bounding box center [1173, 319] width 154 height 17
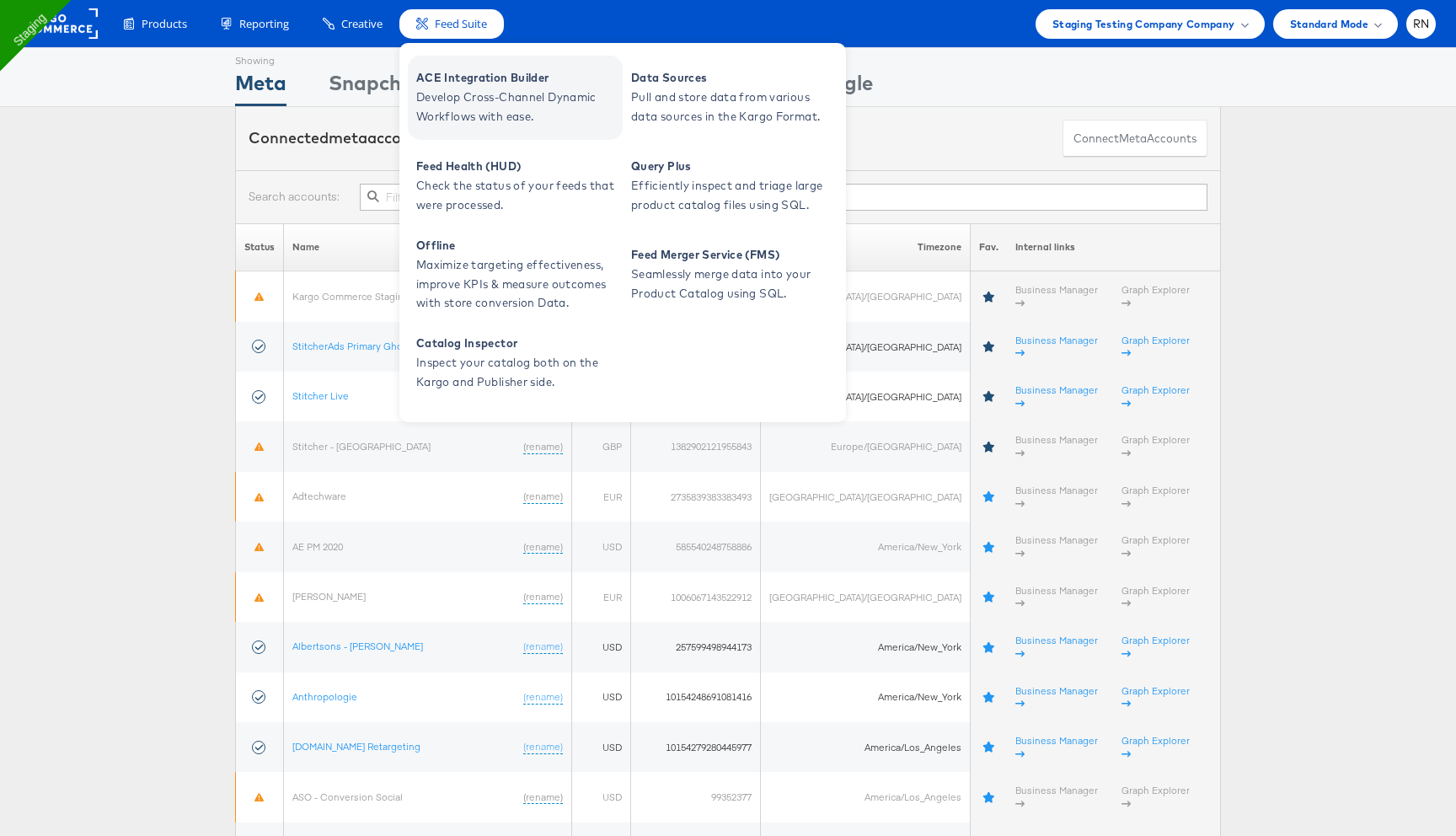
click at [466, 93] on span "Develop Cross-Channel Dynamic Workflows with ease." at bounding box center [517, 107] width 202 height 39
